Goal: Transaction & Acquisition: Purchase product/service

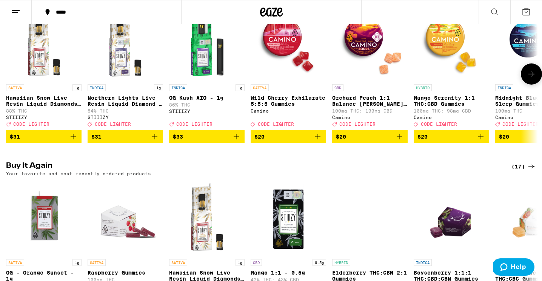
scroll to position [122, 0]
click at [45, 141] on span "$31" at bounding box center [44, 136] width 68 height 9
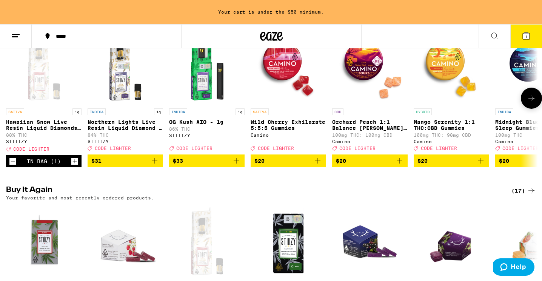
click at [75, 164] on icon "Increment" at bounding box center [75, 161] width 4 height 4
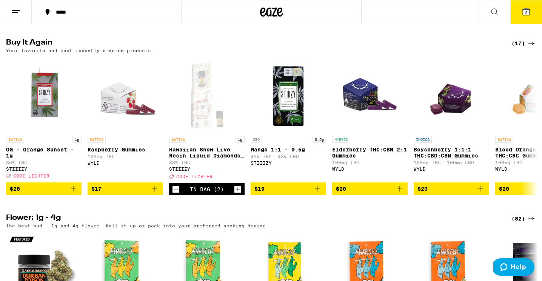
scroll to position [246, 0]
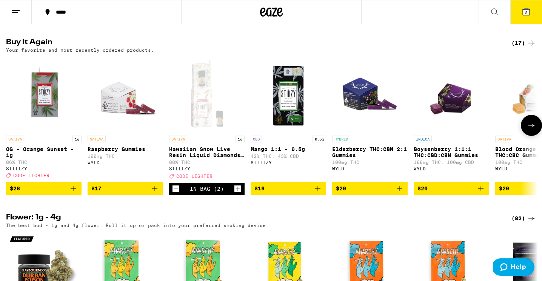
click at [317, 193] on icon "Add to bag" at bounding box center [318, 188] width 9 height 9
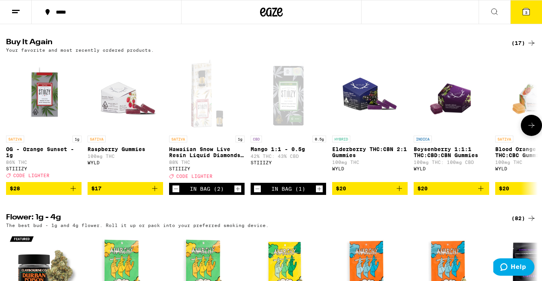
click at [153, 193] on icon "Add to bag" at bounding box center [154, 188] width 9 height 9
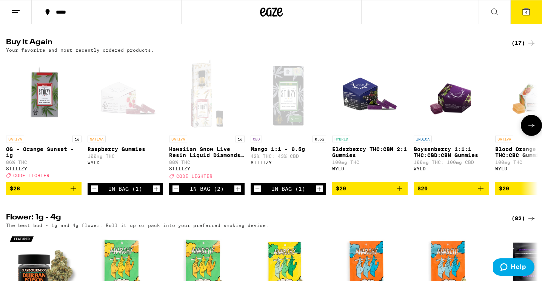
click at [154, 193] on icon "Increment" at bounding box center [156, 188] width 7 height 9
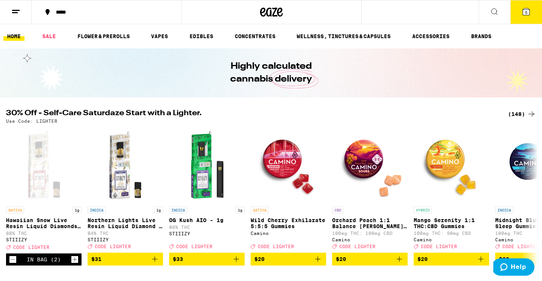
scroll to position [0, 0]
click at [525, 13] on icon at bounding box center [526, 11] width 7 height 7
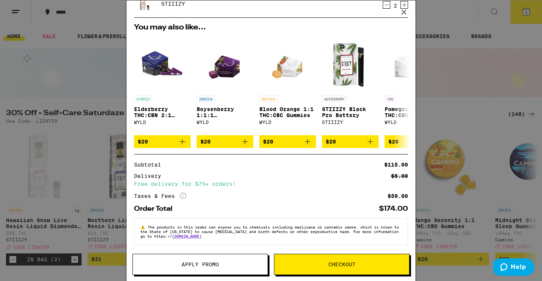
scroll to position [95, 0]
click at [328, 264] on span "Checkout" at bounding box center [342, 264] width 135 height 5
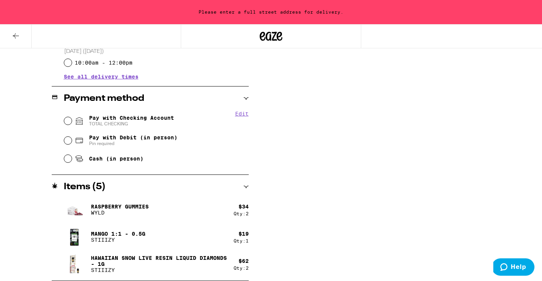
scroll to position [287, 0]
click at [68, 120] on input "Pay with Checking Account TOTAL CHECKING" at bounding box center [68, 121] width 8 height 8
radio input "true"
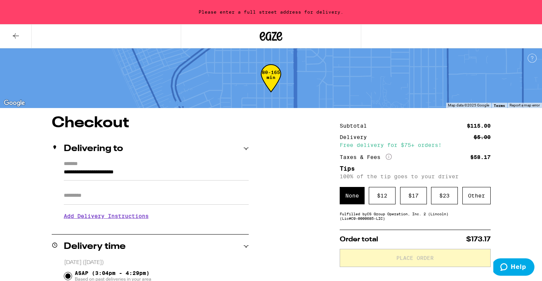
scroll to position [0, 0]
click at [62, 173] on div "**********" at bounding box center [150, 193] width 197 height 65
click at [65, 173] on input "**********" at bounding box center [156, 174] width 185 height 13
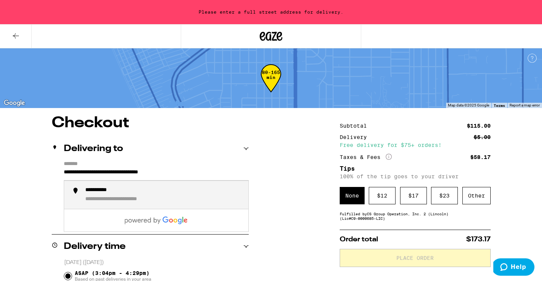
click at [99, 198] on div "**********" at bounding box center [131, 199] width 92 height 7
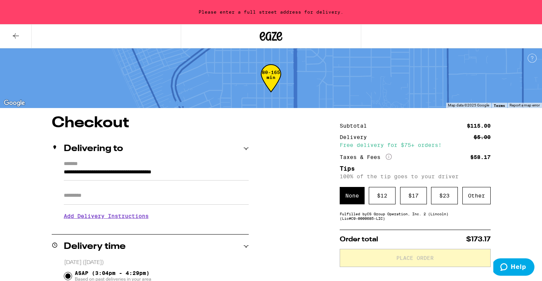
type input "**********"
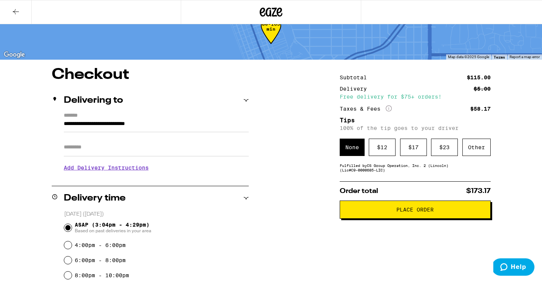
scroll to position [81, 0]
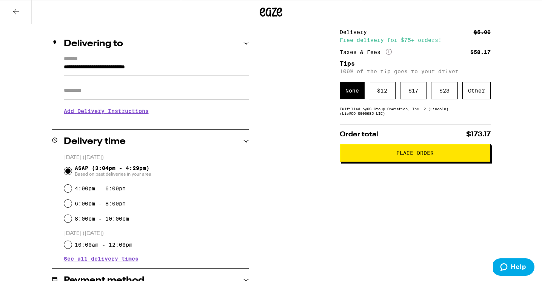
click at [445, 156] on span "Place Order" at bounding box center [415, 152] width 138 height 5
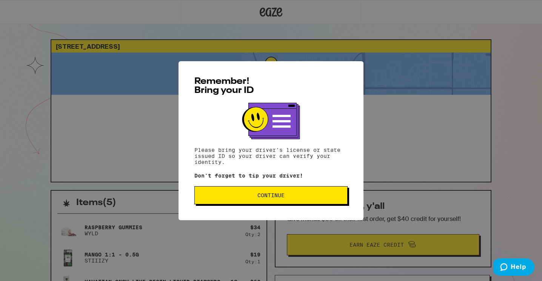
click at [281, 198] on span "Continue" at bounding box center [271, 195] width 27 height 5
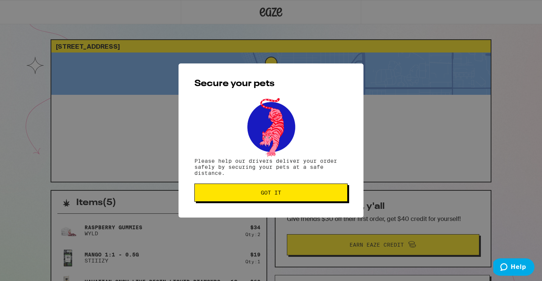
click at [280, 195] on span "Got it" at bounding box center [271, 192] width 20 height 5
